Goal: Check status: Check status

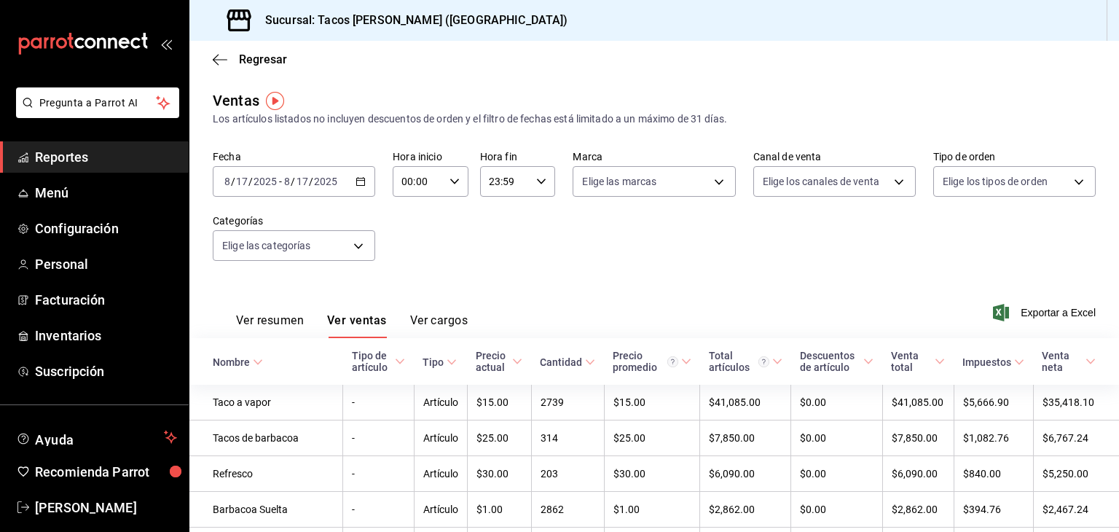
click at [286, 181] on input "8" at bounding box center [286, 181] width 7 height 12
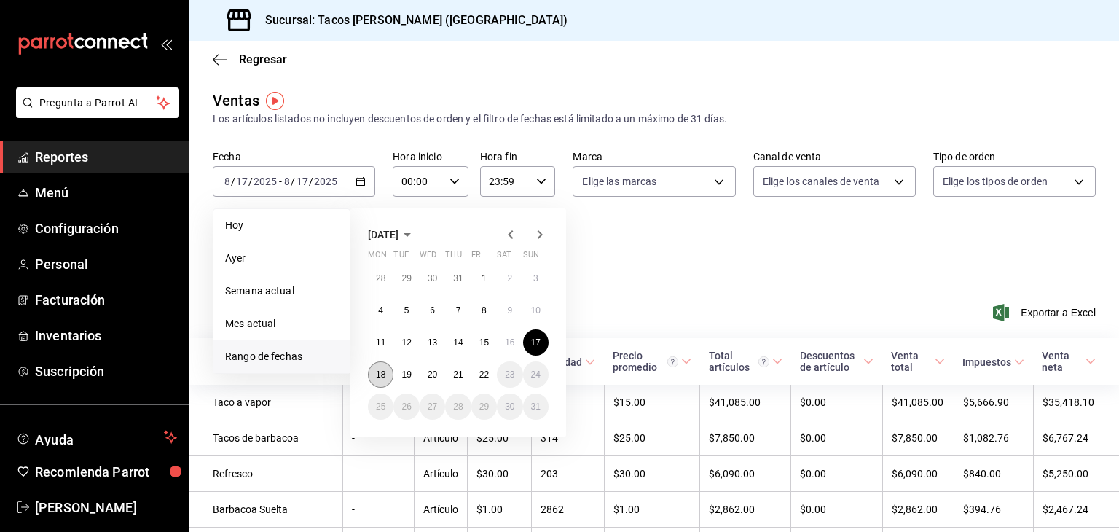
click at [384, 376] on abbr "18" at bounding box center [380, 374] width 9 height 10
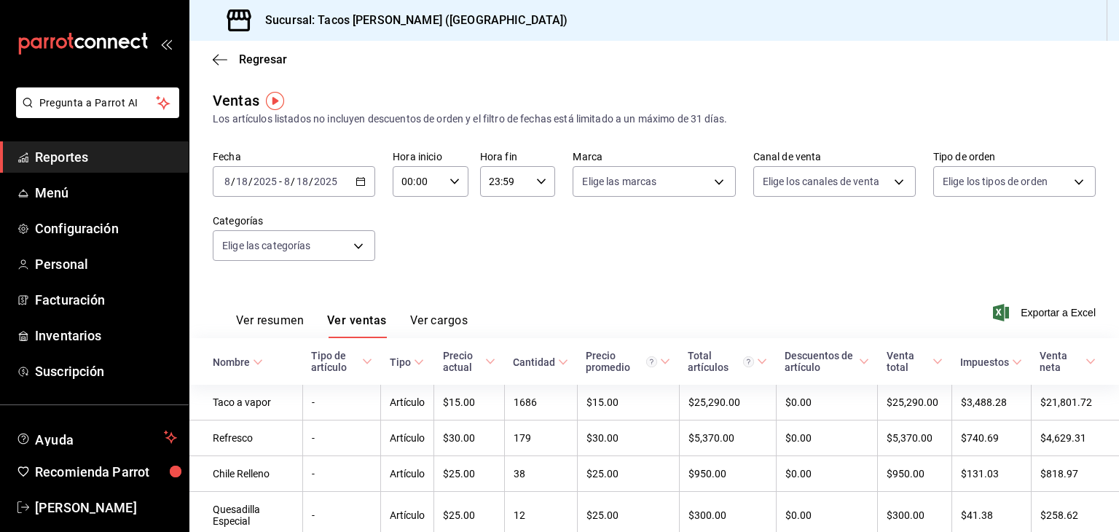
click at [344, 184] on div "[DATE] [DATE] - [DATE] [DATE]" at bounding box center [294, 181] width 162 height 31
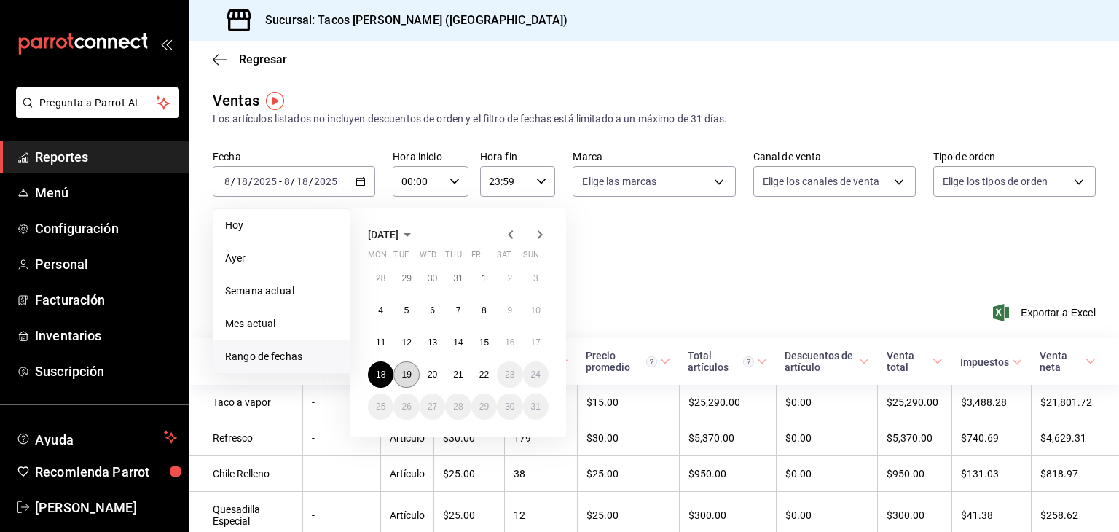
click at [407, 369] on abbr "19" at bounding box center [405, 374] width 9 height 10
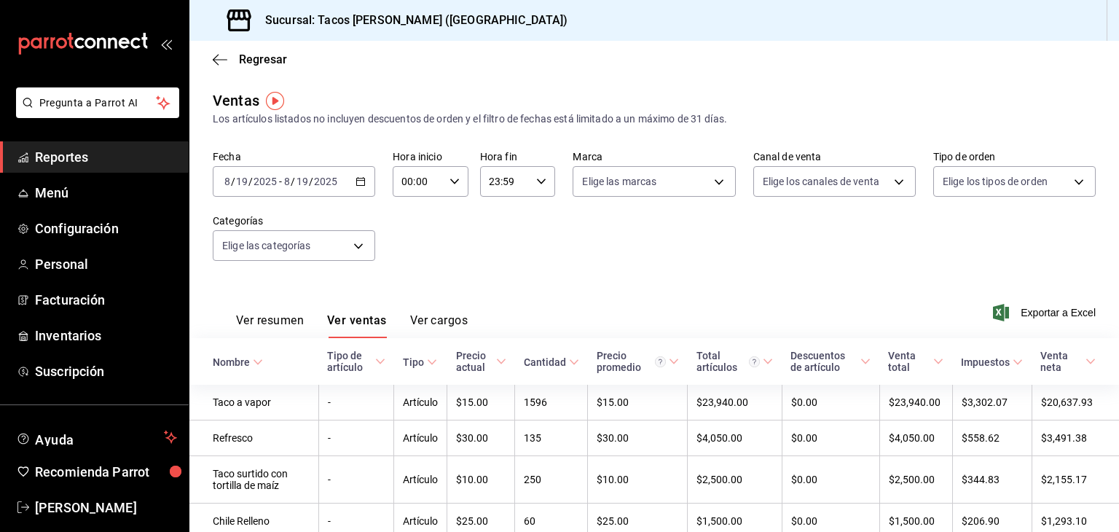
click at [351, 180] on div "[DATE] [DATE] - [DATE] [DATE]" at bounding box center [294, 181] width 162 height 31
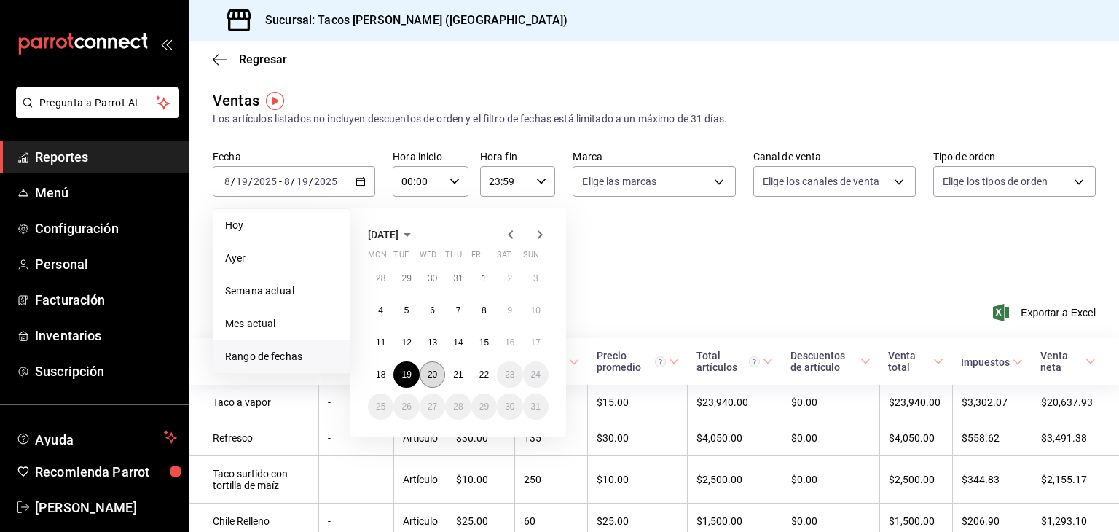
click at [426, 374] on button "20" at bounding box center [431, 374] width 25 height 26
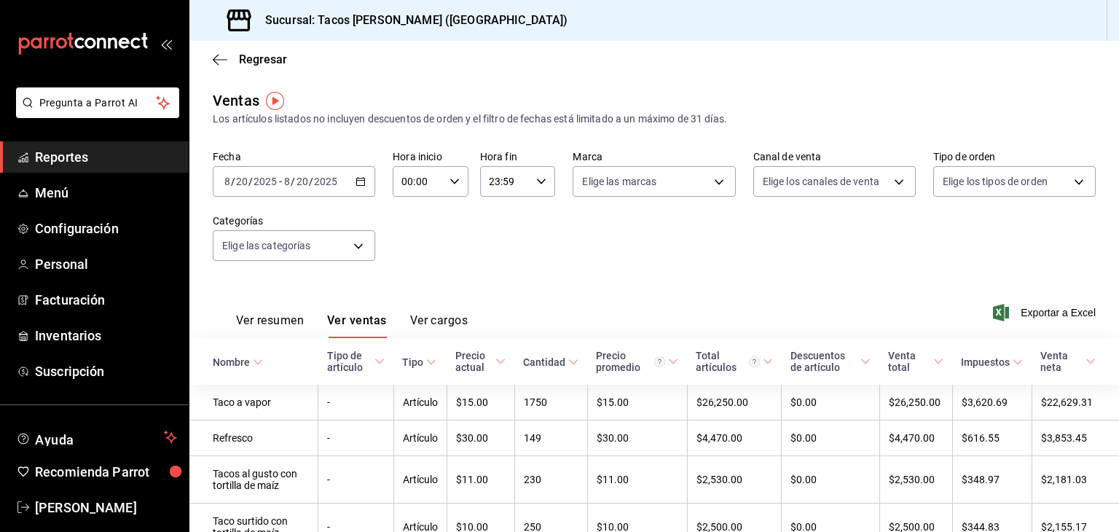
click at [356, 181] on \(Stroke\) "button" at bounding box center [360, 182] width 9 height 8
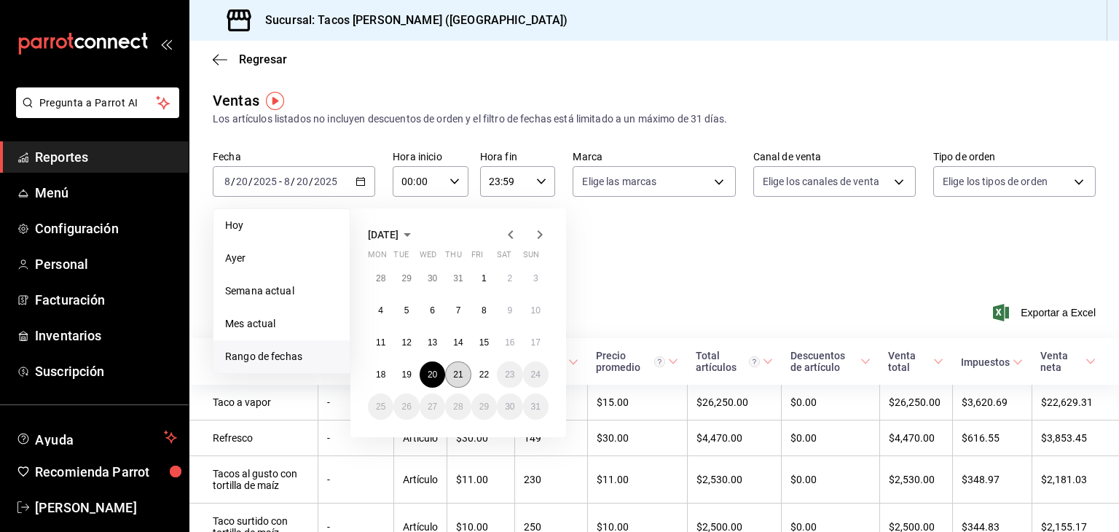
click at [460, 369] on abbr "21" at bounding box center [457, 374] width 9 height 10
